Goal: Information Seeking & Learning: Learn about a topic

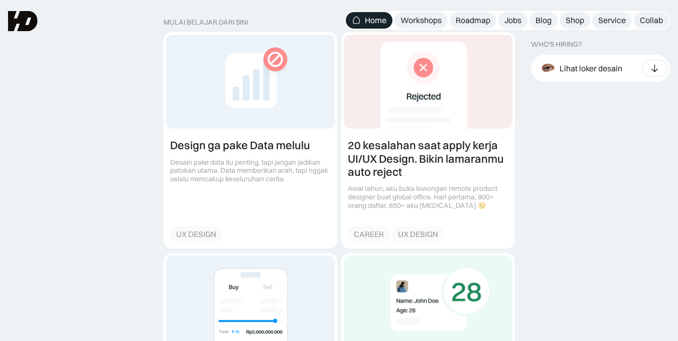
scroll to position [1104, 0]
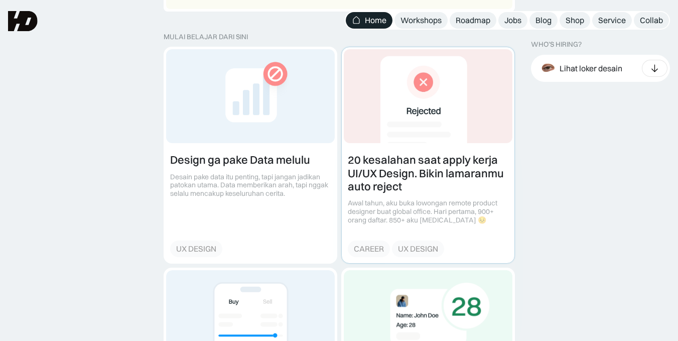
click at [373, 193] on link at bounding box center [428, 154] width 173 height 215
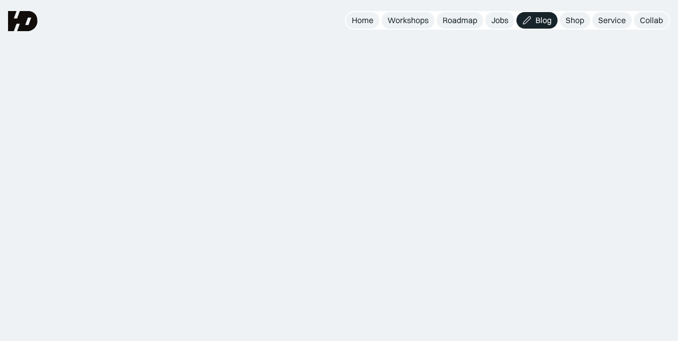
click at [20, 14] on img at bounding box center [23, 21] width 30 height 20
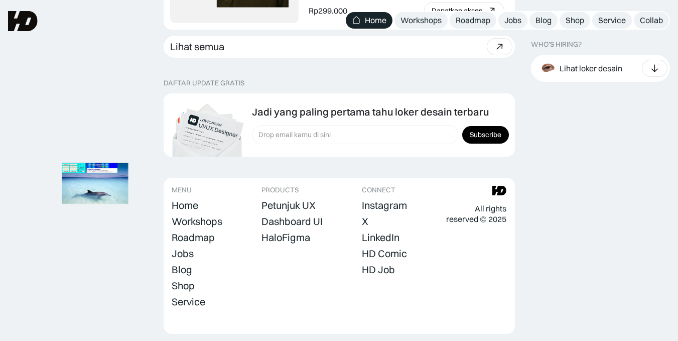
scroll to position [2861, 0]
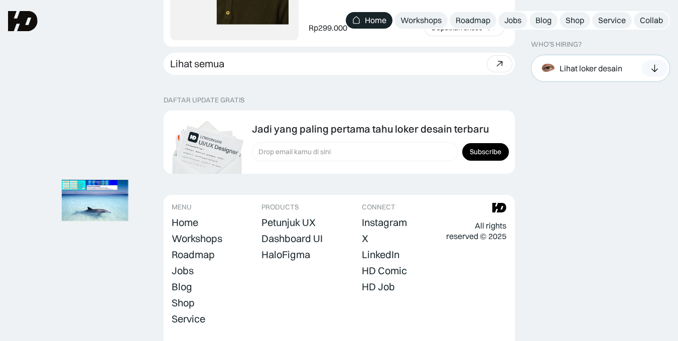
click at [657, 69] on icon at bounding box center [655, 68] width 7 height 8
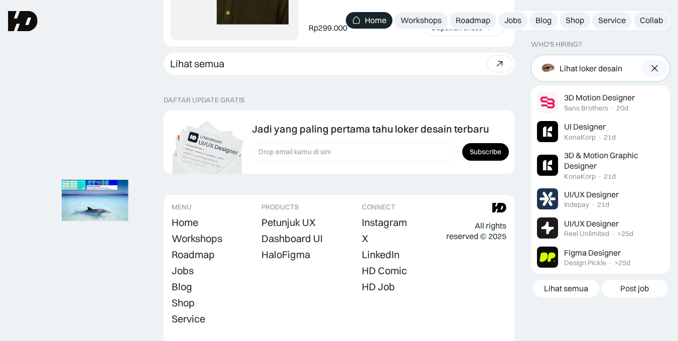
click at [657, 69] on img at bounding box center [655, 68] width 11 height 10
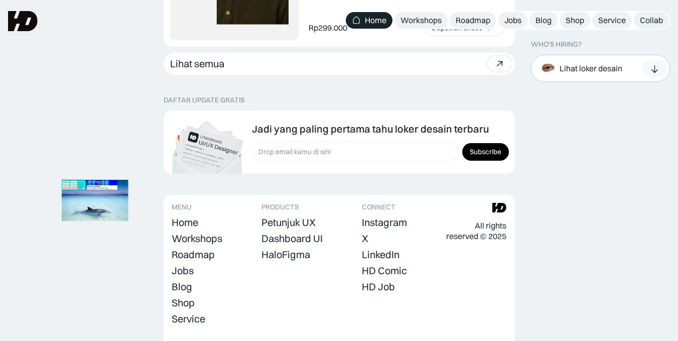
click at [657, 69] on icon at bounding box center [655, 69] width 11 height 10
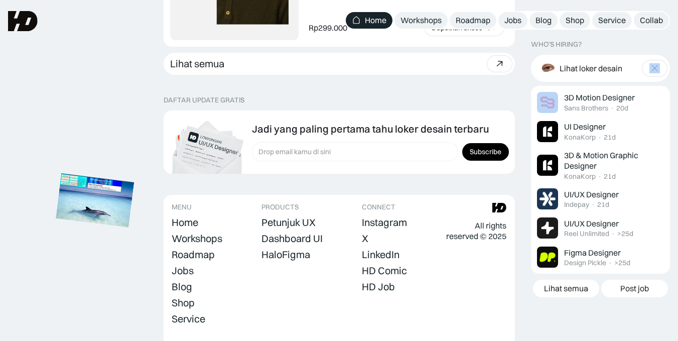
click at [105, 211] on img at bounding box center [95, 201] width 78 height 54
click at [103, 193] on img at bounding box center [95, 201] width 78 height 54
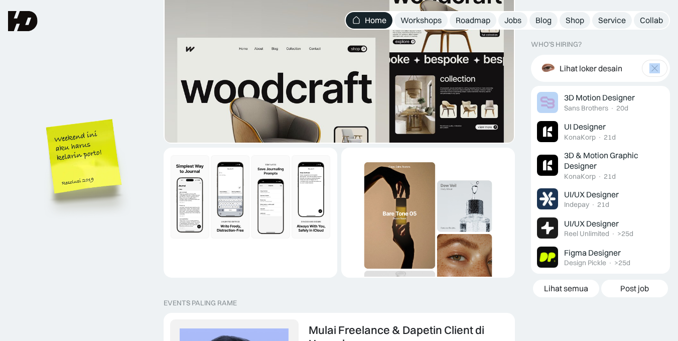
scroll to position [1807, 0]
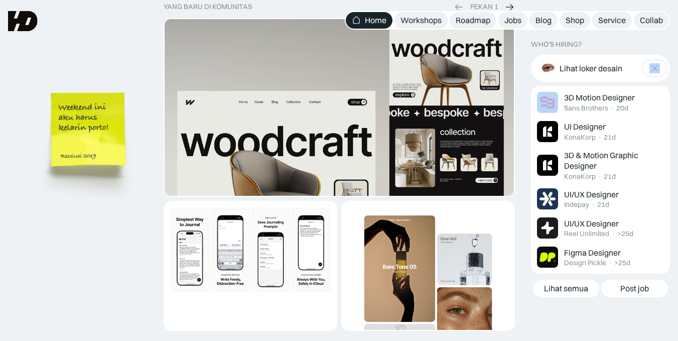
click at [103, 150] on img at bounding box center [90, 144] width 114 height 123
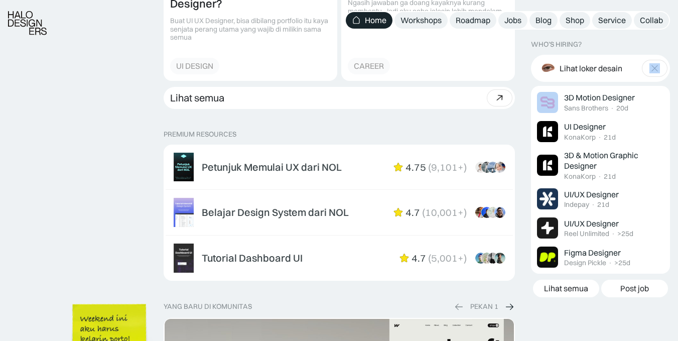
scroll to position [1707, 0]
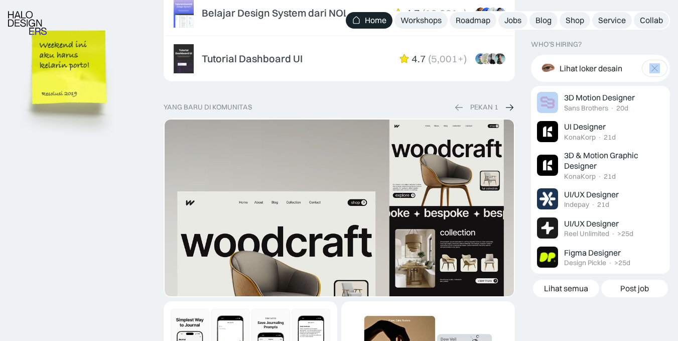
click at [78, 68] on img at bounding box center [71, 82] width 114 height 123
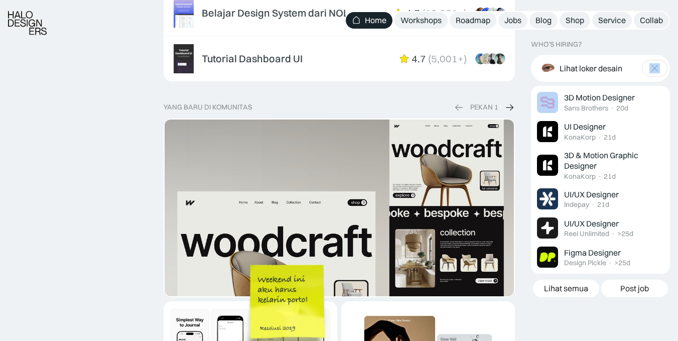
click at [232, 255] on img at bounding box center [289, 316] width 114 height 123
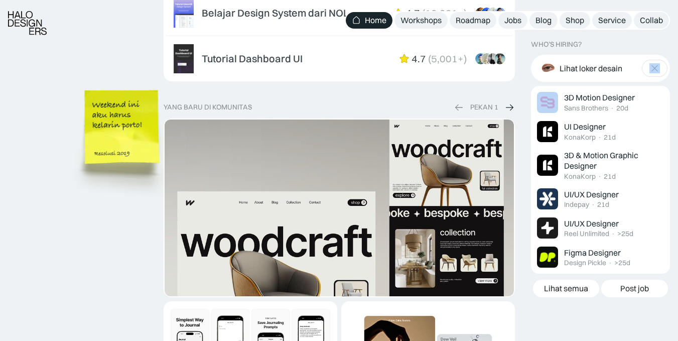
click at [71, 125] on img at bounding box center [124, 141] width 114 height 123
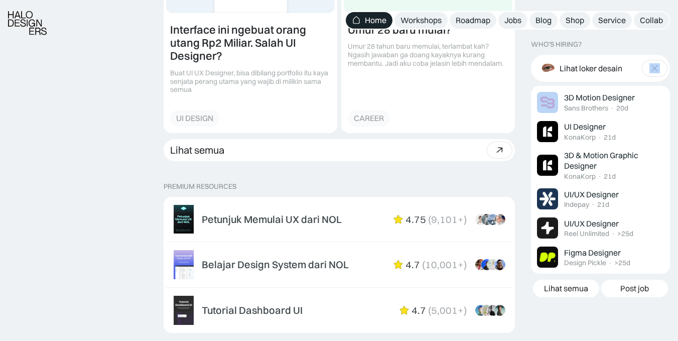
scroll to position [1456, 0]
click at [214, 145] on div "Lihat semua" at bounding box center [197, 150] width 54 height 12
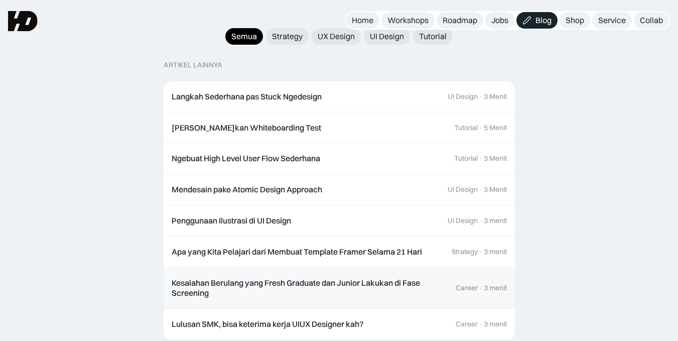
scroll to position [1014, 0]
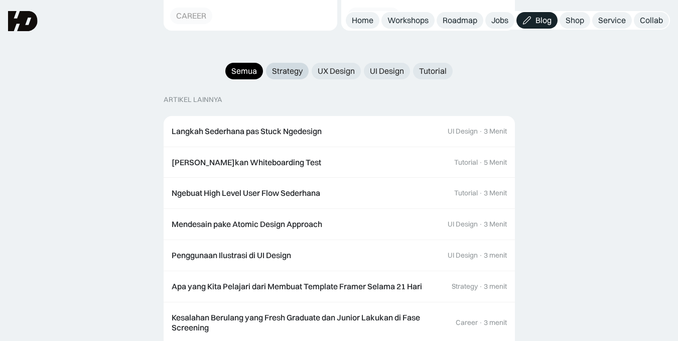
click at [304, 64] on link "Strategy" at bounding box center [287, 71] width 43 height 17
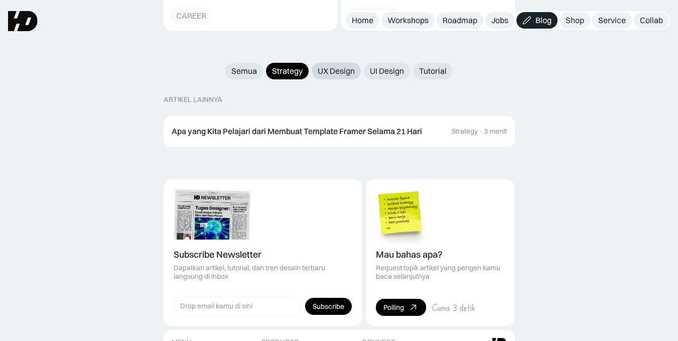
click at [334, 66] on div "UX Design" at bounding box center [336, 71] width 37 height 11
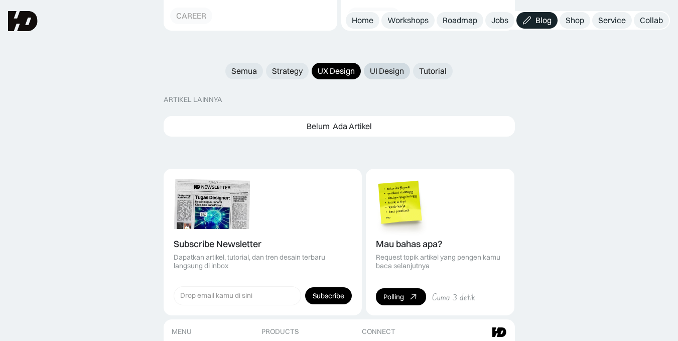
click at [398, 66] on div "UI Design" at bounding box center [387, 71] width 34 height 11
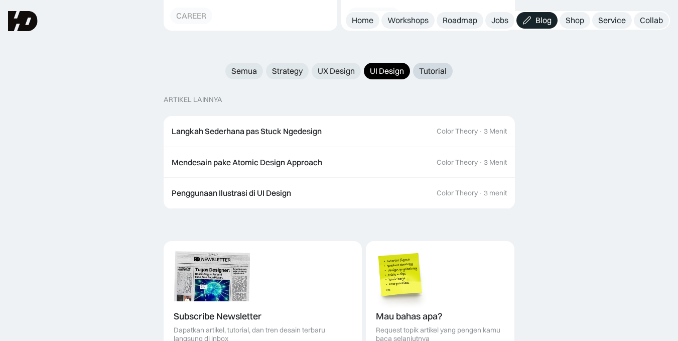
click at [435, 66] on div "Tutorial" at bounding box center [433, 71] width 28 height 11
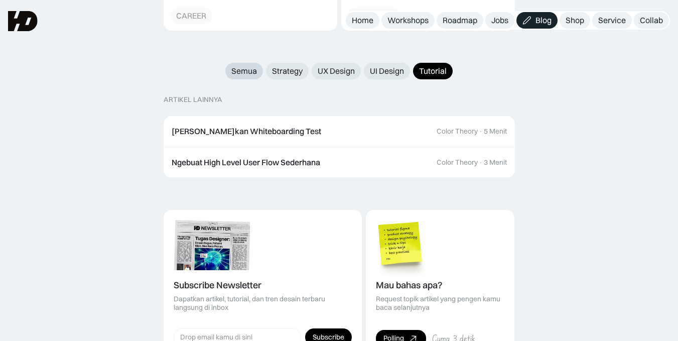
click at [234, 66] on div "Semua" at bounding box center [244, 71] width 26 height 11
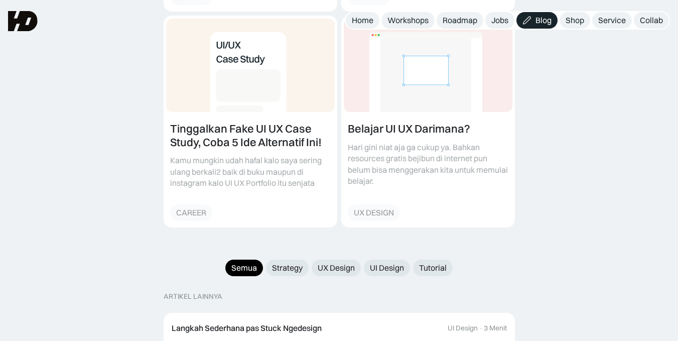
scroll to position [814, 0]
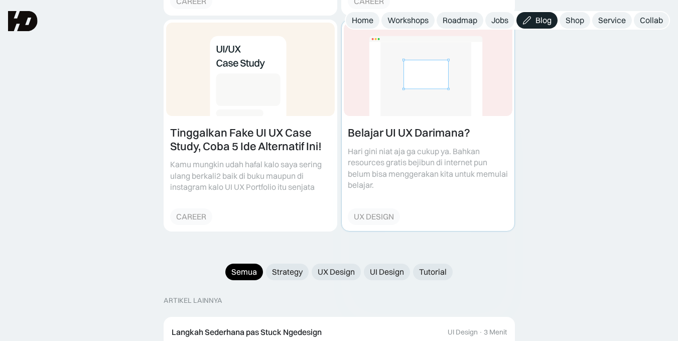
click at [447, 125] on link at bounding box center [428, 125] width 173 height 211
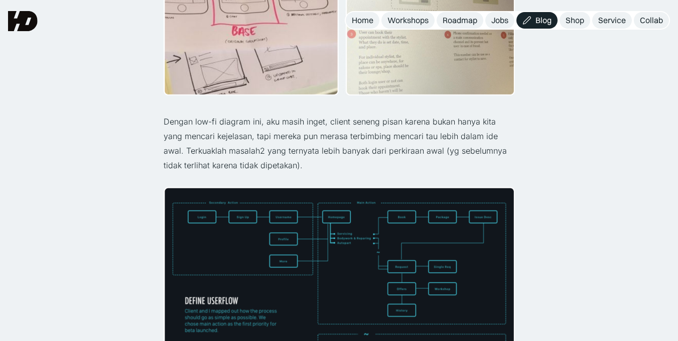
scroll to position [1556, 0]
